Goal: Information Seeking & Learning: Learn about a topic

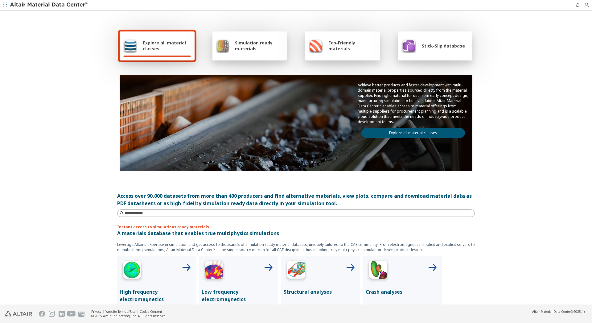
click at [175, 50] on span "Explore all material classes" at bounding box center [167, 46] width 48 height 12
click at [253, 46] on span "Simulation ready materials" at bounding box center [259, 46] width 48 height 12
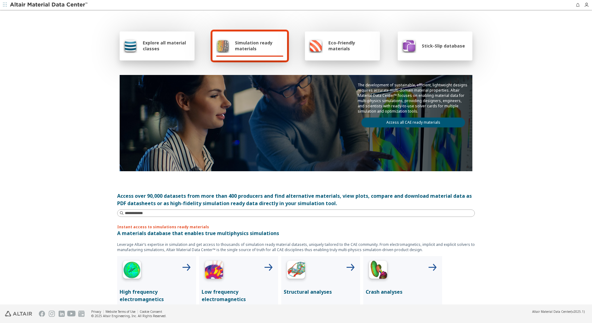
click at [139, 40] on div "Explore all material classes" at bounding box center [157, 45] width 68 height 15
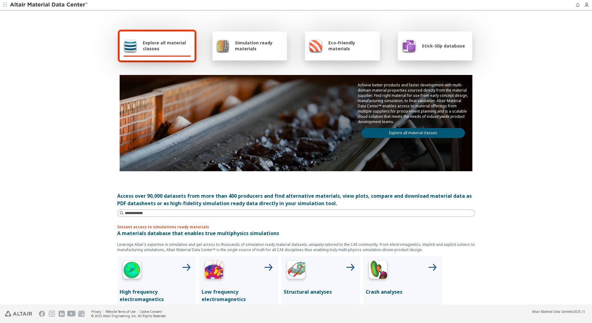
click at [405, 131] on link "Explore all material classes" at bounding box center [414, 133] width 104 height 10
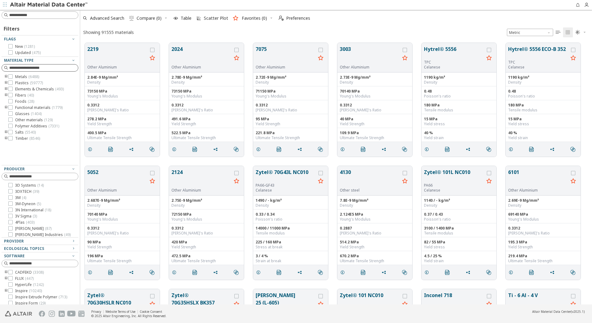
scroll to position [261, 507]
click at [33, 16] on input at bounding box center [41, 15] width 76 height 7
type input "*********"
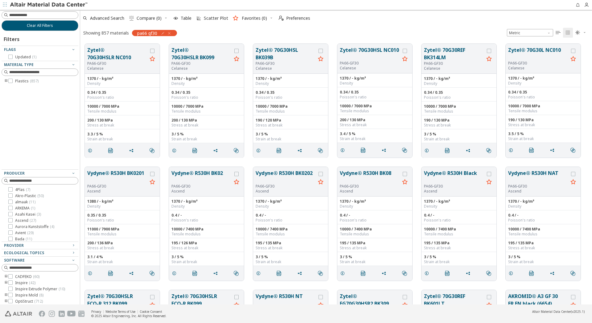
click at [171, 33] on icon "button" at bounding box center [169, 33] width 5 height 5
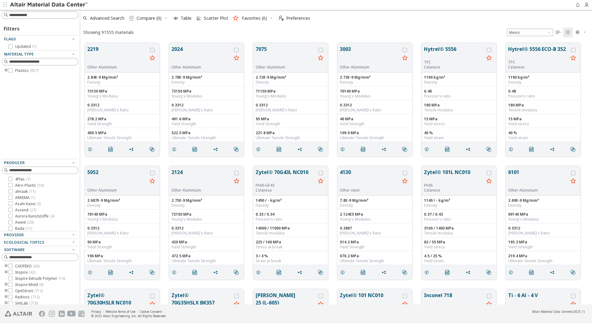
scroll to position [261, 507]
click at [25, 16] on input at bounding box center [43, 15] width 69 height 6
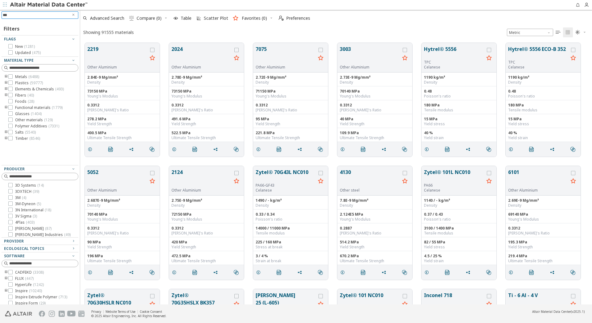
type input "****"
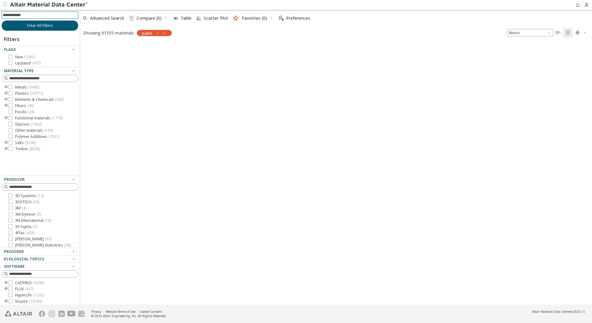
scroll to position [260, 507]
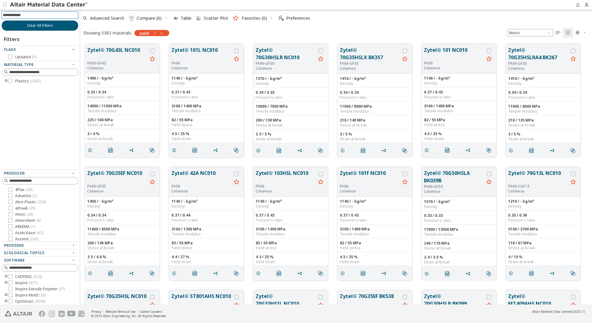
drag, startPoint x: 165, startPoint y: 31, endPoint x: 165, endPoint y: 28, distance: 3.1
click at [165, 29] on div "Showing 5383 materials pa66" at bounding box center [126, 32] width 92 height 13
click at [164, 34] on icon "button" at bounding box center [161, 33] width 5 height 5
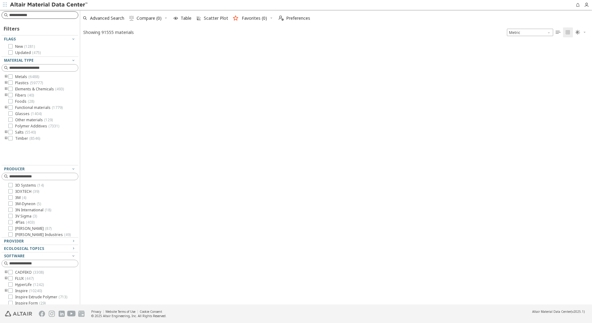
scroll to position [261, 507]
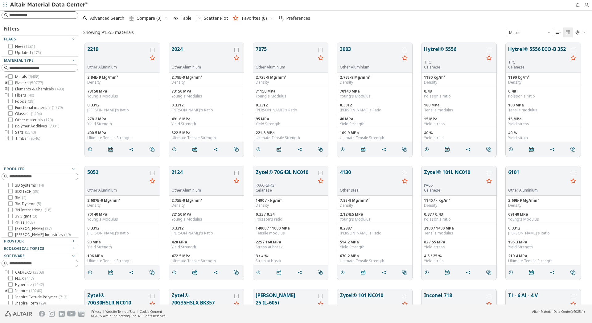
click at [27, 17] on input at bounding box center [43, 15] width 69 height 6
type input "*********"
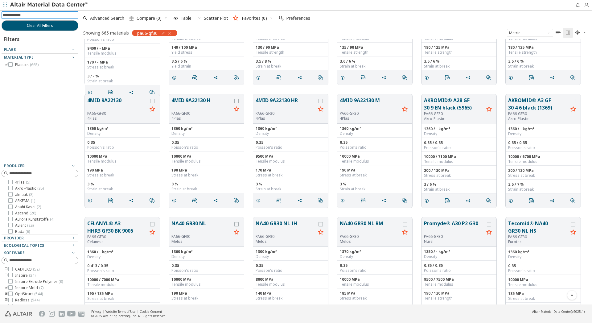
scroll to position [2140, 0]
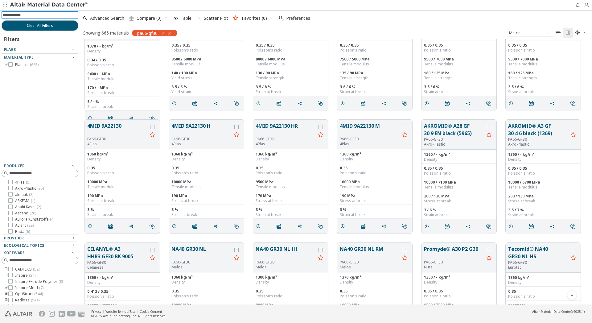
click at [34, 16] on input at bounding box center [41, 15] width 76 height 7
type input "******"
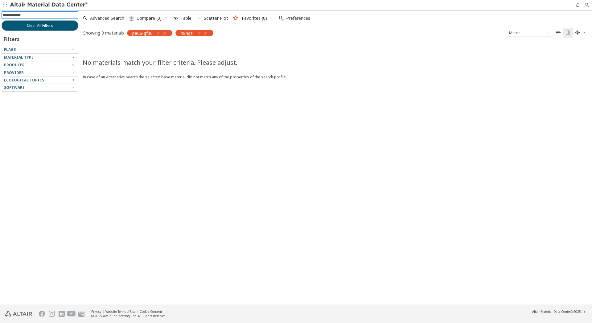
click at [165, 33] on icon "button" at bounding box center [164, 33] width 5 height 5
click at [159, 33] on icon "button" at bounding box center [157, 33] width 5 height 5
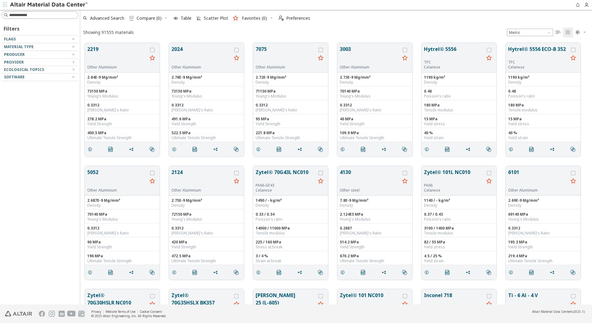
scroll to position [261, 507]
click at [29, 16] on input at bounding box center [43, 15] width 69 height 6
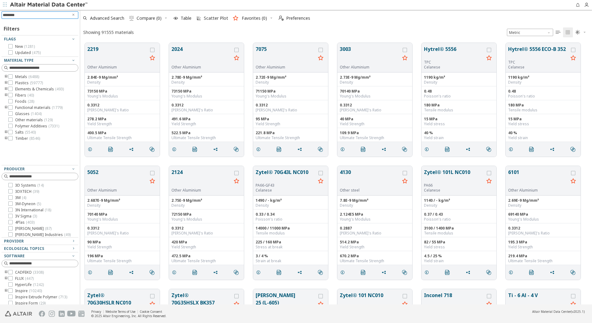
type input "*********"
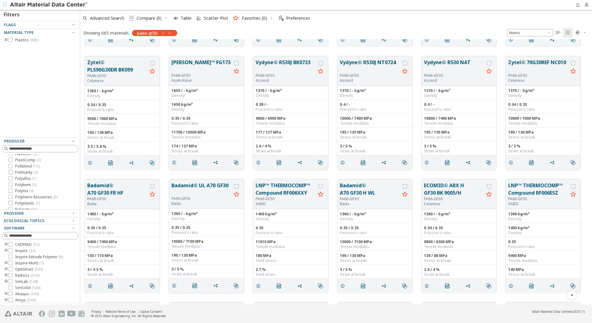
scroll to position [504, 0]
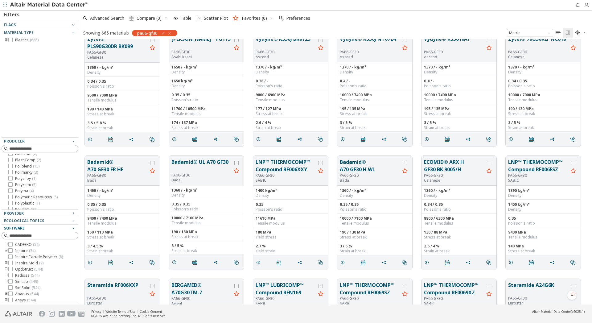
click at [71, 226] on icon "button" at bounding box center [73, 228] width 5 height 5
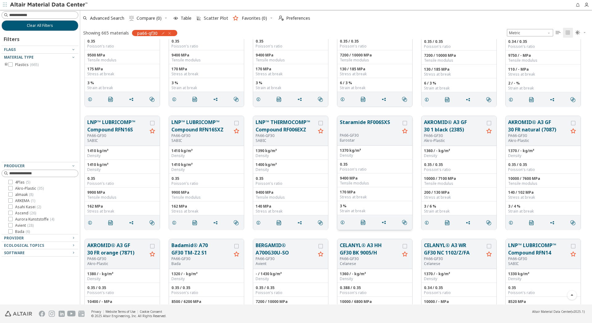
scroll to position [1070, 0]
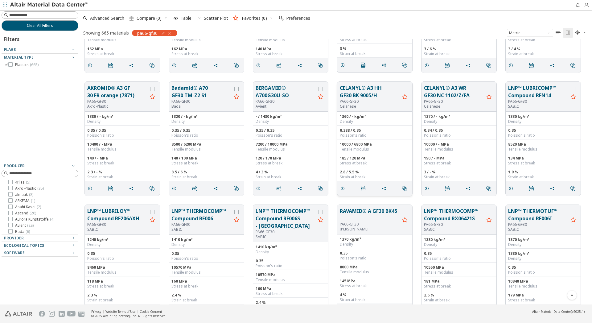
click at [364, 94] on button "CELANYL® A3 HH GF30 BK 9005/H" at bounding box center [370, 91] width 60 height 15
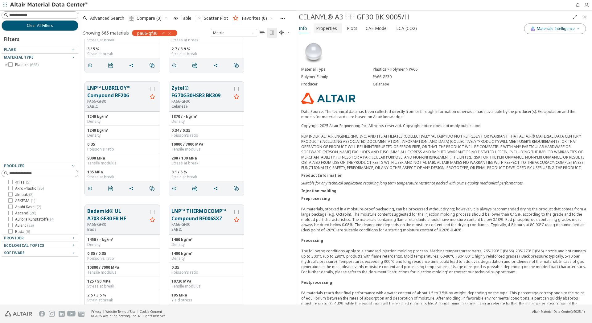
click at [323, 29] on span "Properties" at bounding box center [326, 28] width 21 height 10
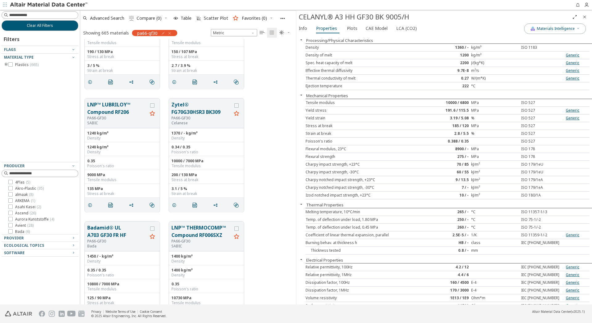
scroll to position [1039, 0]
